Goal: Task Accomplishment & Management: Complete application form

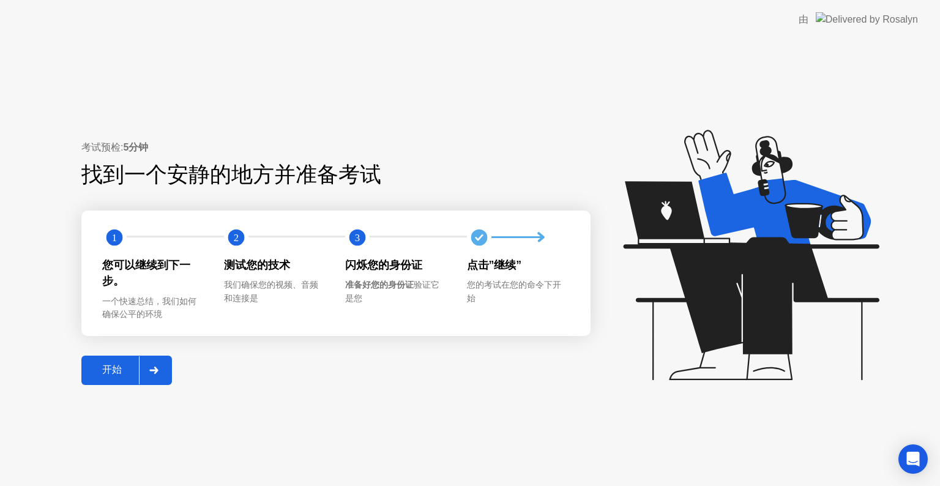
click at [108, 373] on div "开始" at bounding box center [112, 369] width 54 height 13
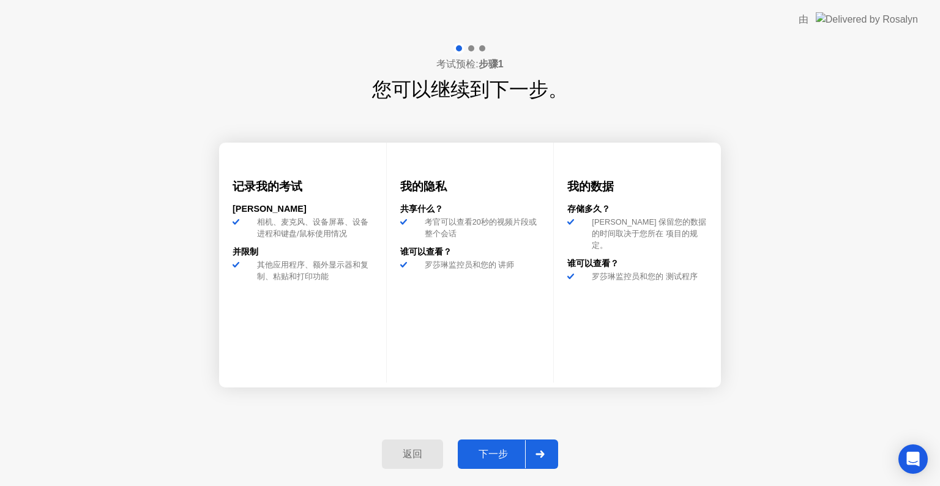
click at [502, 453] on div "下一步" at bounding box center [493, 454] width 64 height 13
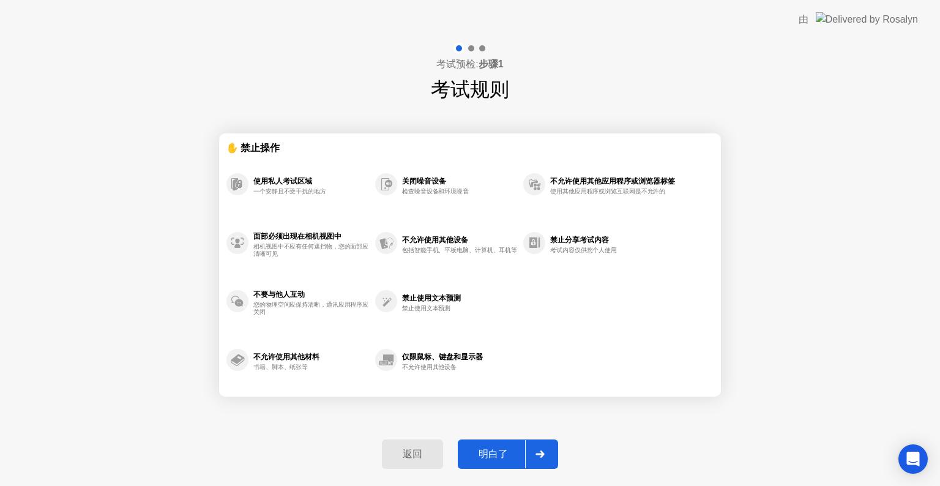
click at [488, 449] on div "明白了" at bounding box center [493, 454] width 64 height 13
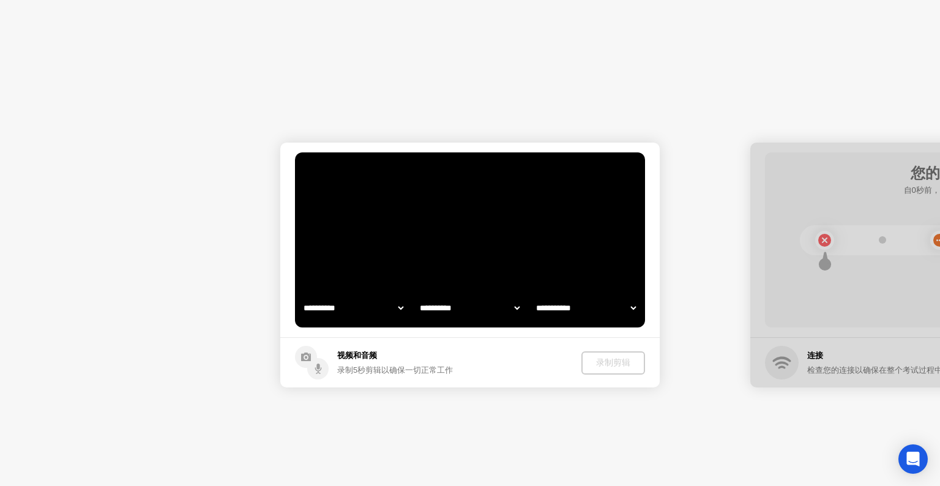
select select "**********"
select select "*******"
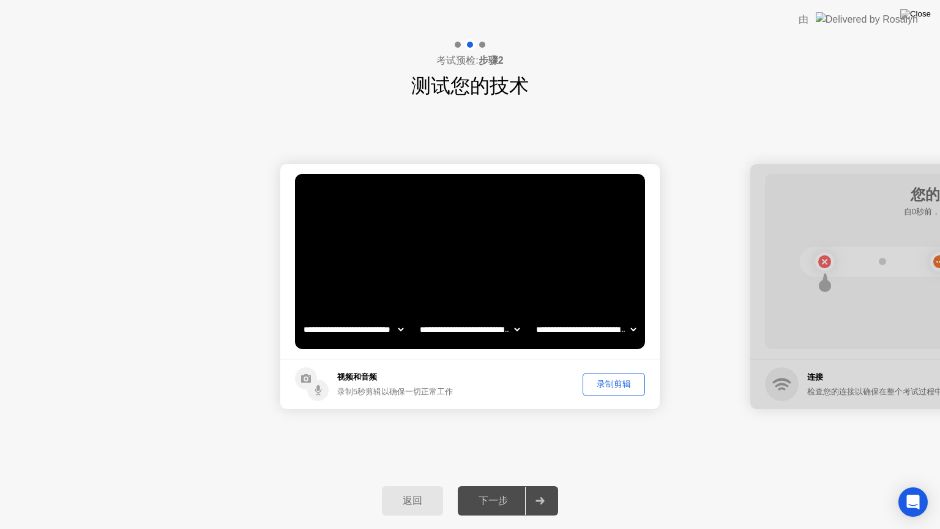
click at [608, 383] on div "录制剪辑" at bounding box center [614, 384] width 54 height 12
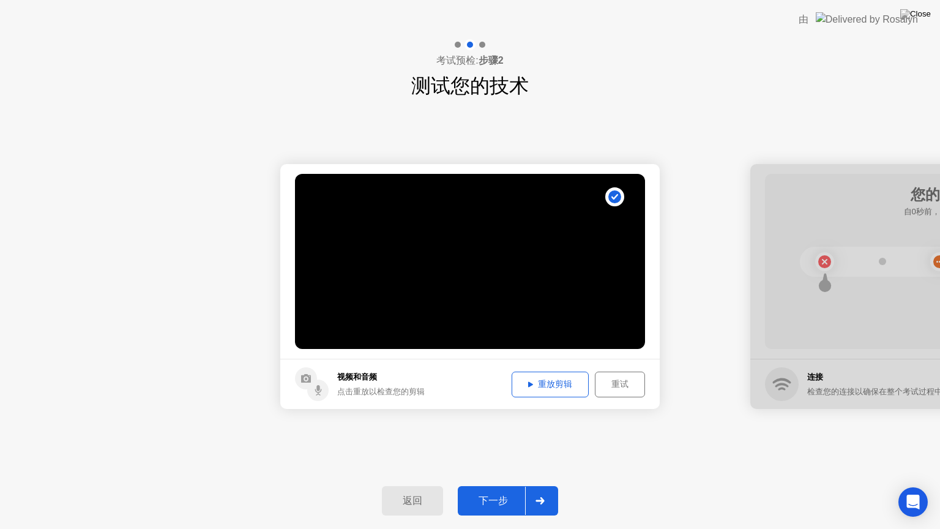
click at [537, 387] on div "重放剪辑" at bounding box center [550, 384] width 69 height 12
click at [506, 485] on div "下一步" at bounding box center [493, 500] width 64 height 13
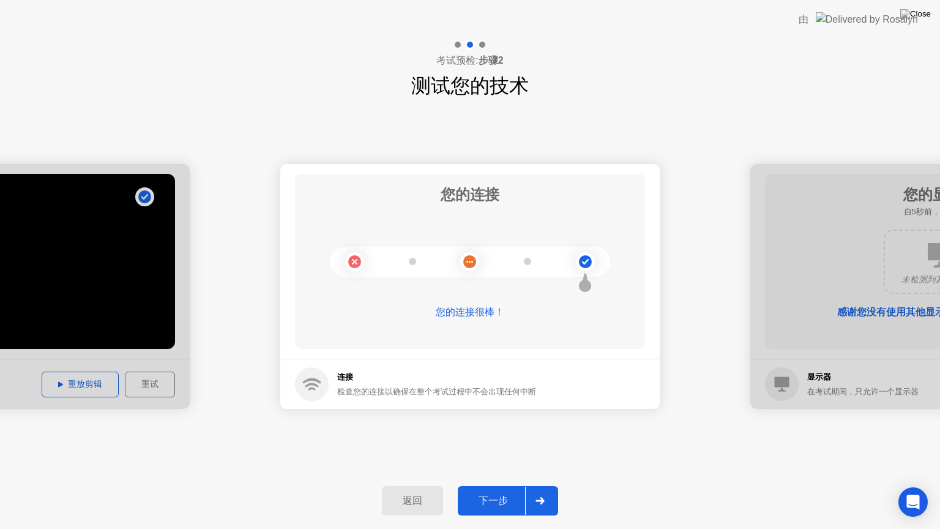
click at [477, 485] on div "下一步" at bounding box center [493, 500] width 64 height 13
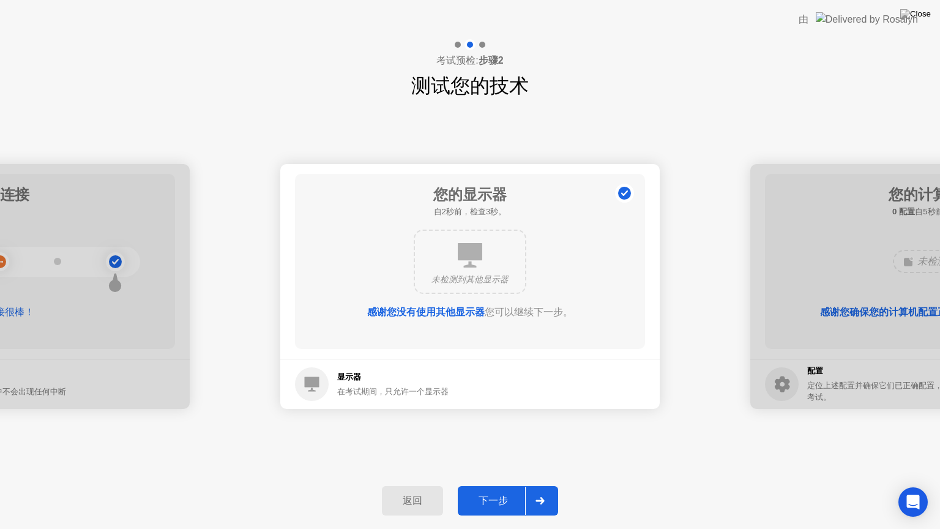
click at [499, 485] on div "下一步" at bounding box center [493, 500] width 64 height 13
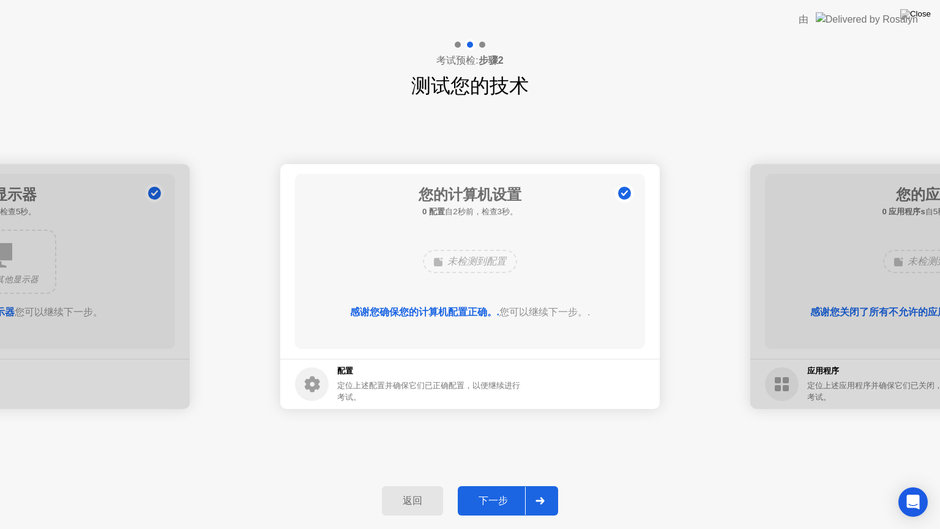
click at [499, 485] on div "下一步" at bounding box center [493, 500] width 64 height 13
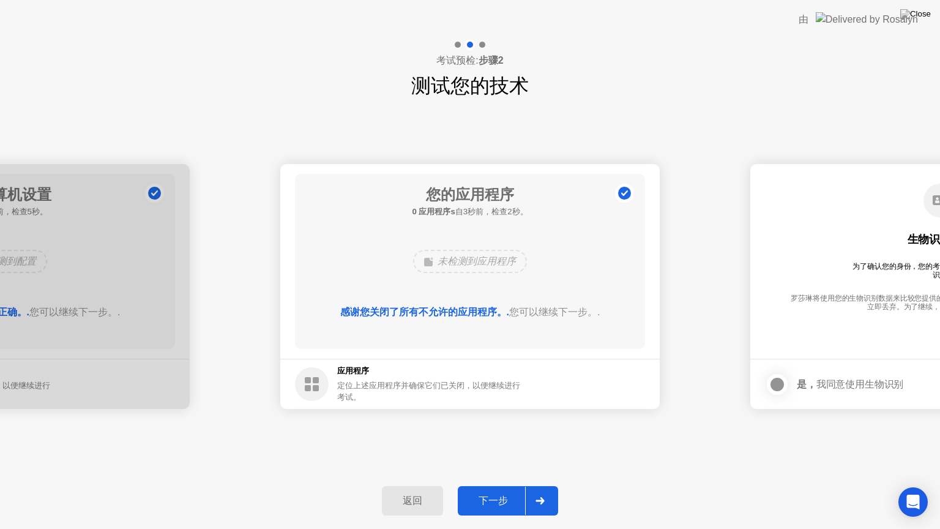
click at [499, 485] on div "下一步" at bounding box center [493, 500] width 64 height 13
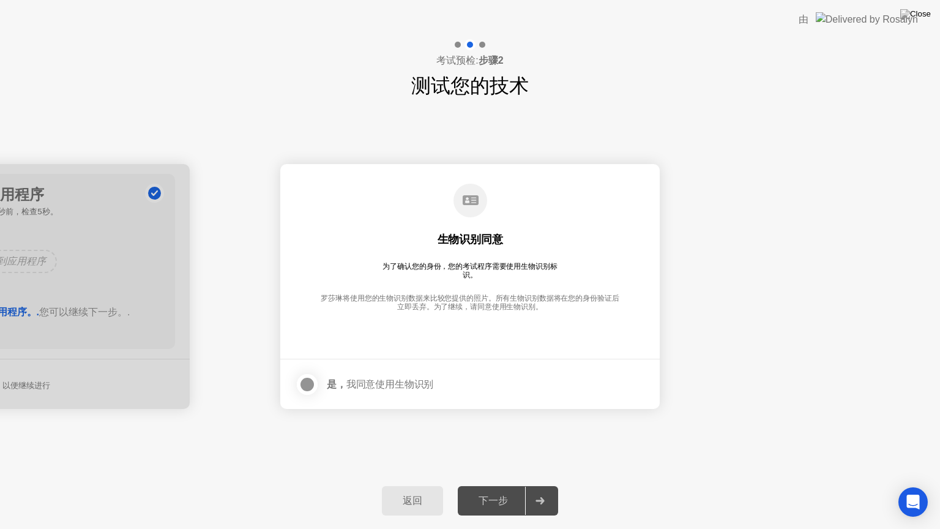
click at [308, 382] on div at bounding box center [307, 384] width 15 height 15
click at [495, 485] on div "下一步" at bounding box center [493, 500] width 64 height 13
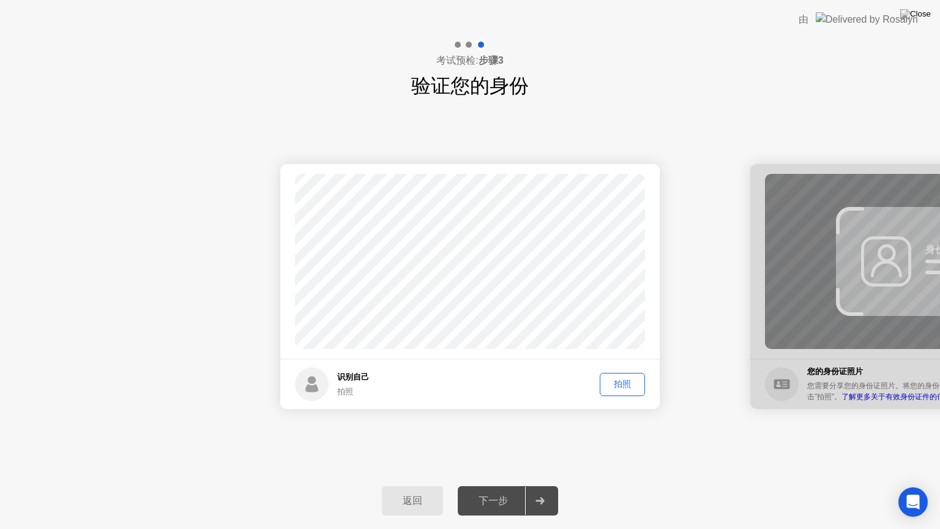
click at [626, 384] on div "拍照" at bounding box center [622, 384] width 37 height 12
click at [512, 485] on div "下一步" at bounding box center [493, 500] width 64 height 13
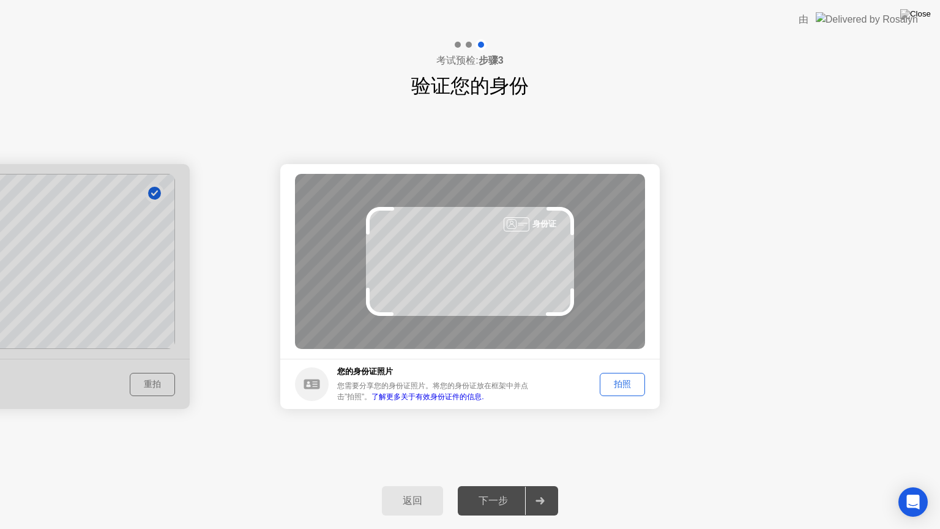
click at [622, 375] on button "拍照" at bounding box center [622, 384] width 45 height 23
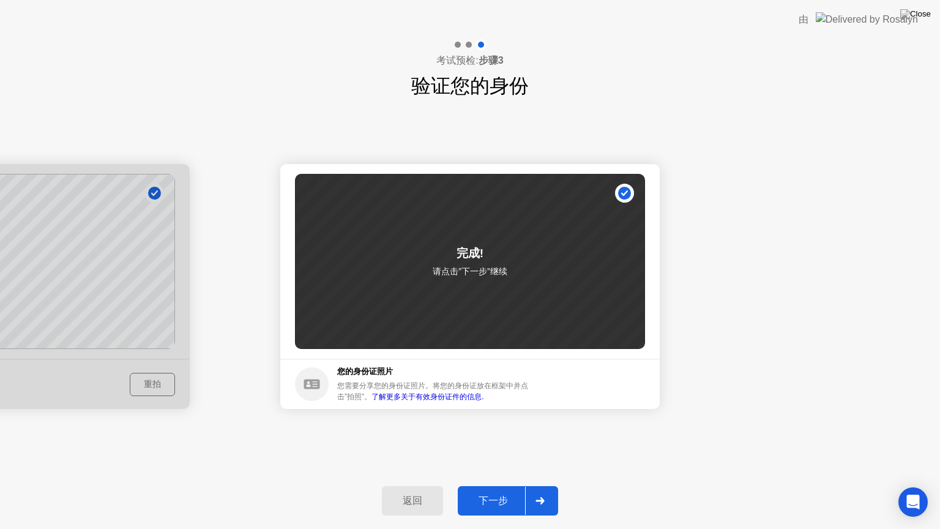
click at [517, 485] on div "下一步" at bounding box center [493, 500] width 64 height 13
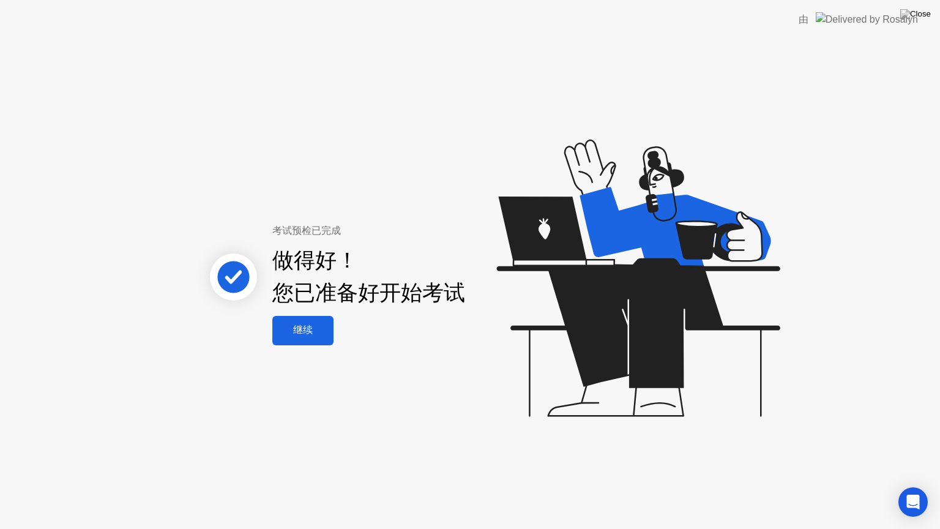
click at [311, 336] on div "继续" at bounding box center [303, 330] width 54 height 13
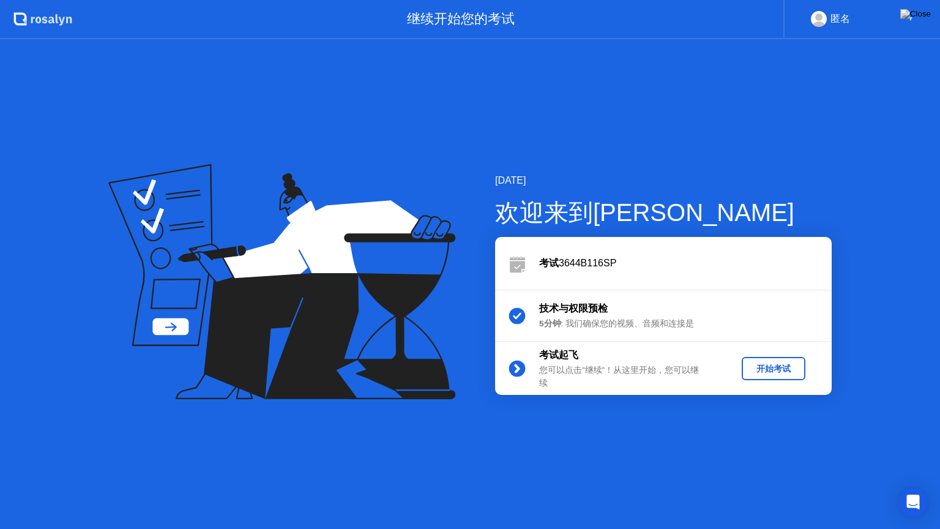
click at [784, 377] on button "开始考试" at bounding box center [773, 368] width 64 height 23
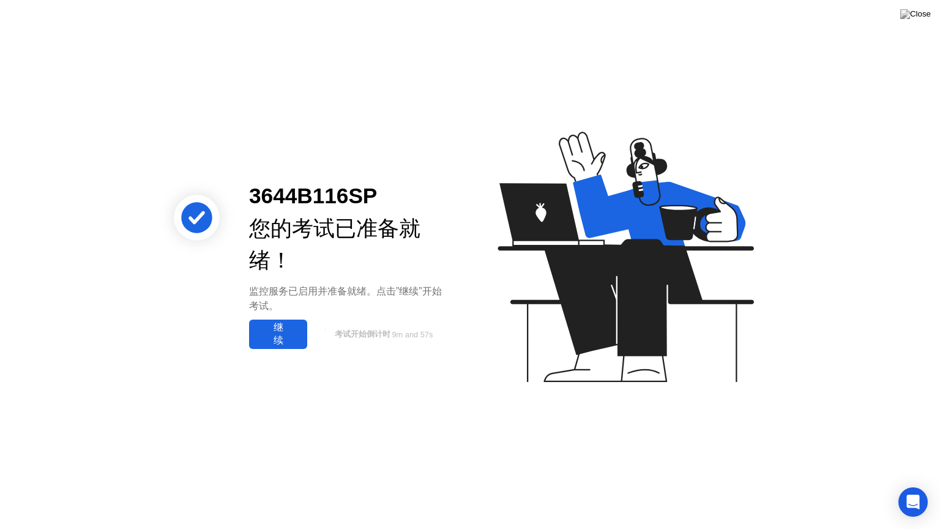
click at [279, 339] on div "继续" at bounding box center [278, 334] width 51 height 26
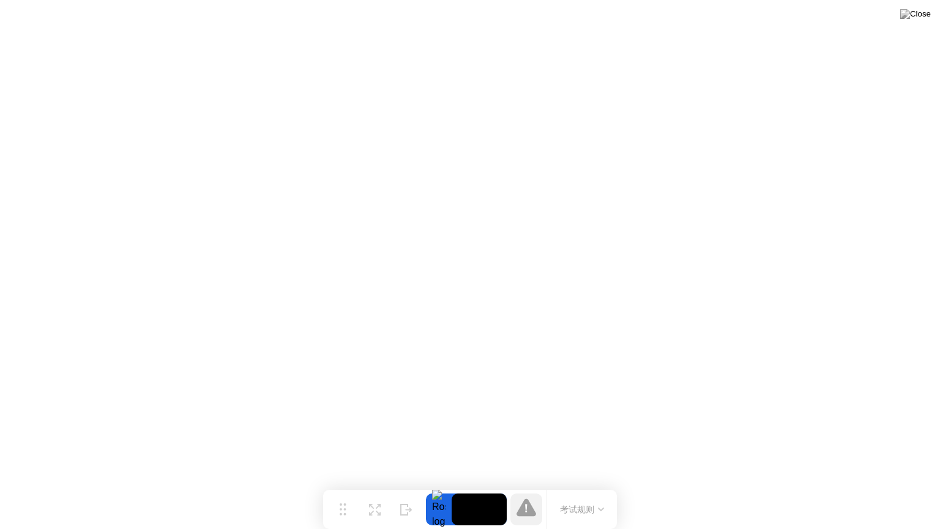
click at [597, 485] on button "考试规则" at bounding box center [581, 509] width 51 height 13
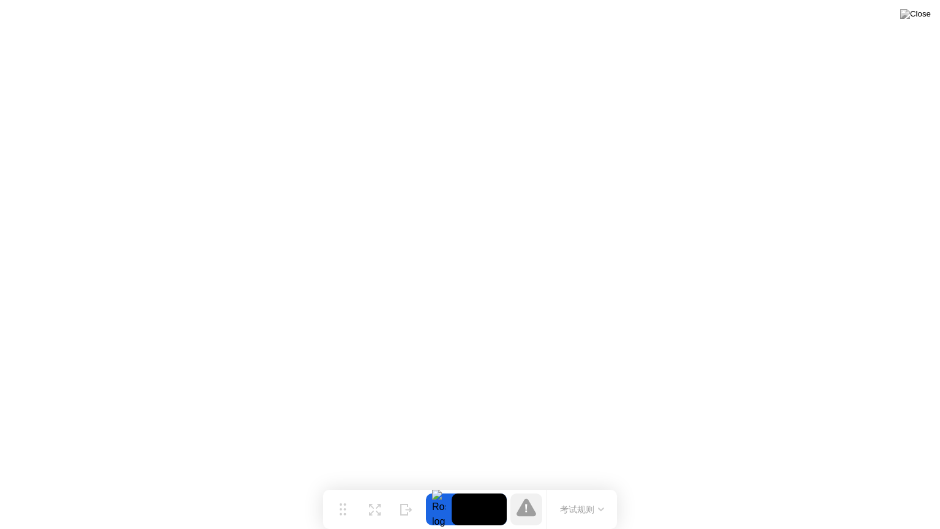
click at [522, 485] on icon at bounding box center [526, 507] width 20 height 18
